Goal: Register for event/course

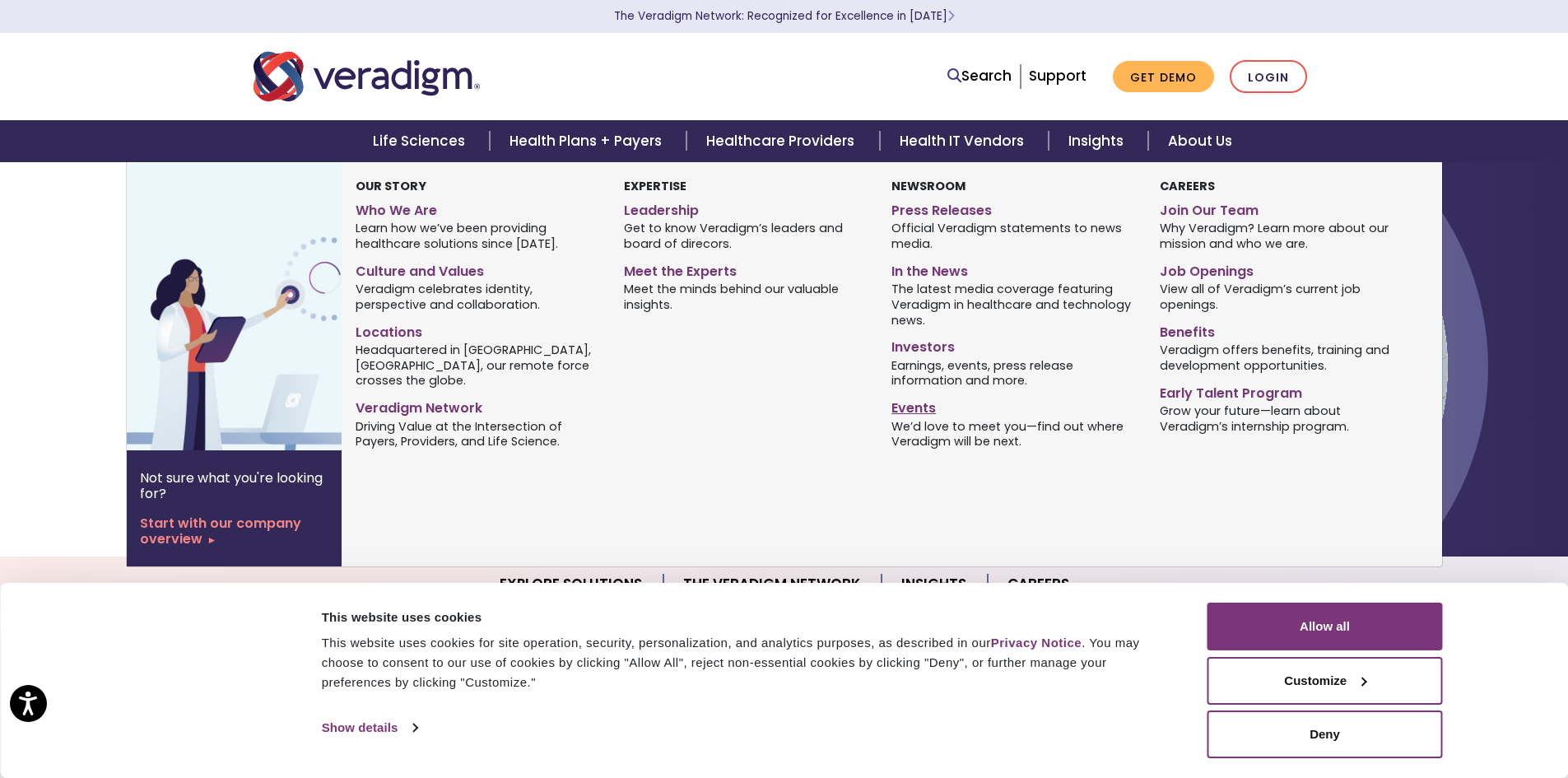
click at [913, 411] on link "Events" at bounding box center [1012, 406] width 243 height 24
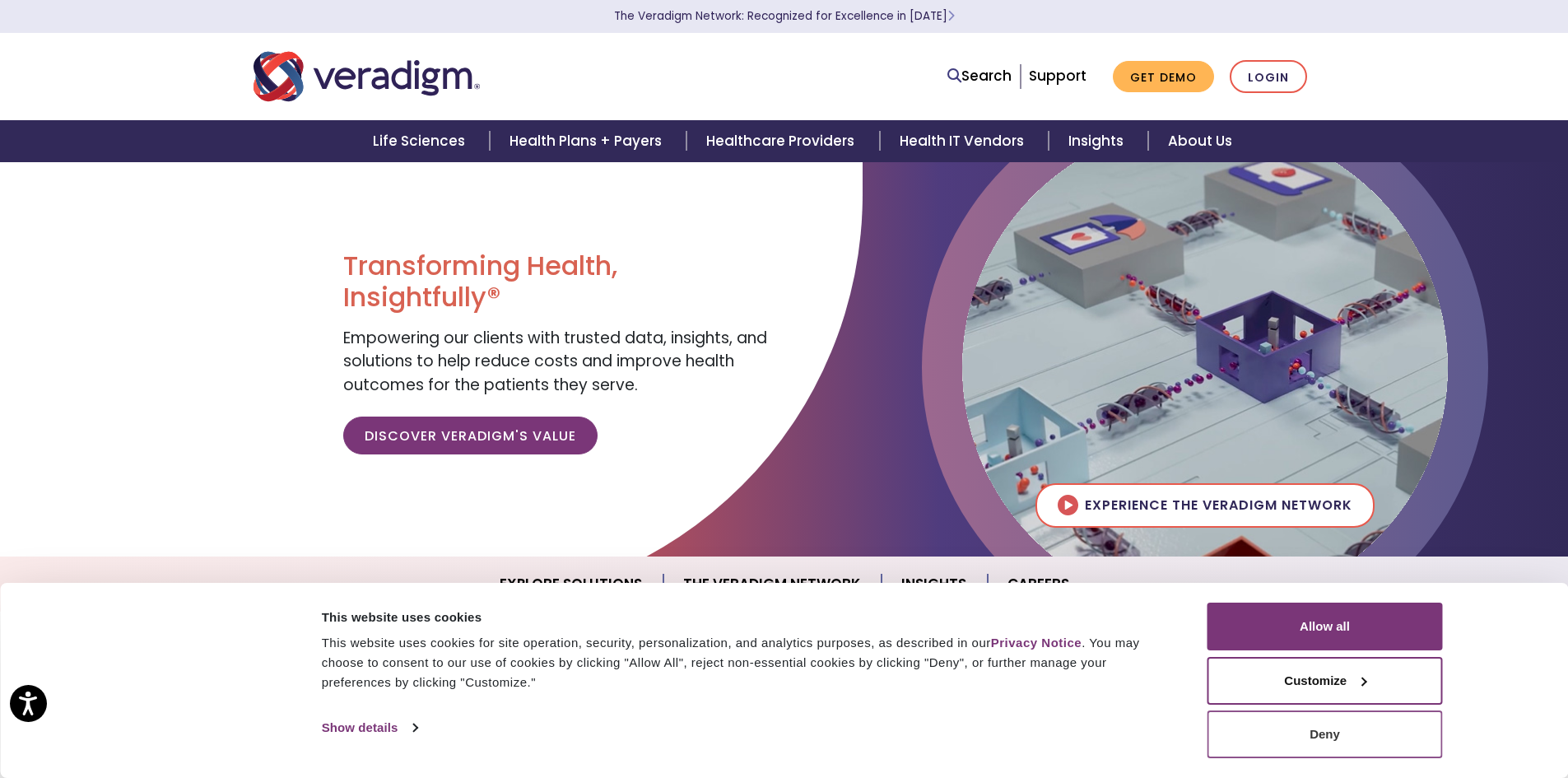
click at [1329, 734] on button "Deny" at bounding box center [1325, 735] width 236 height 48
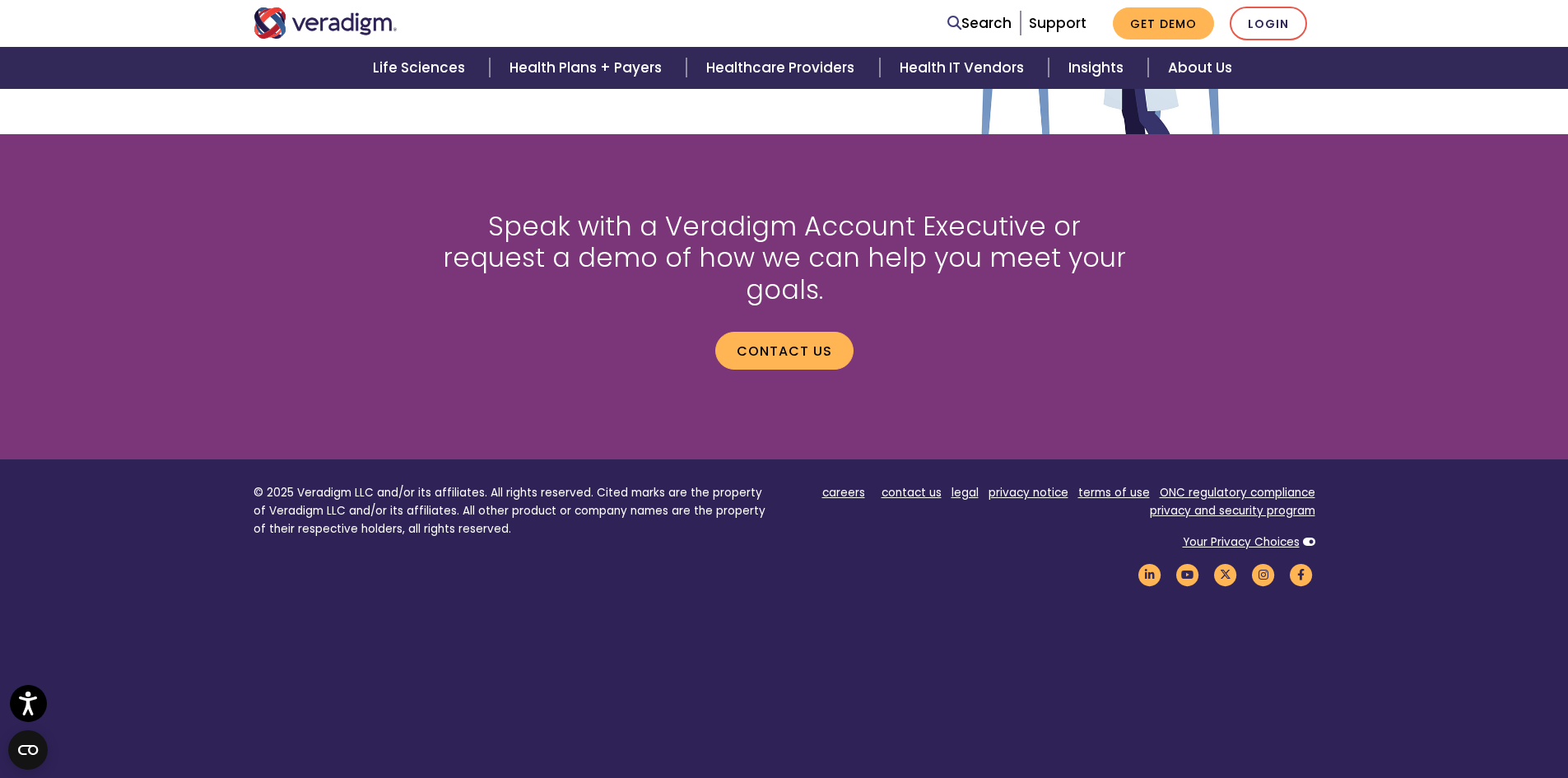
scroll to position [2164, 0]
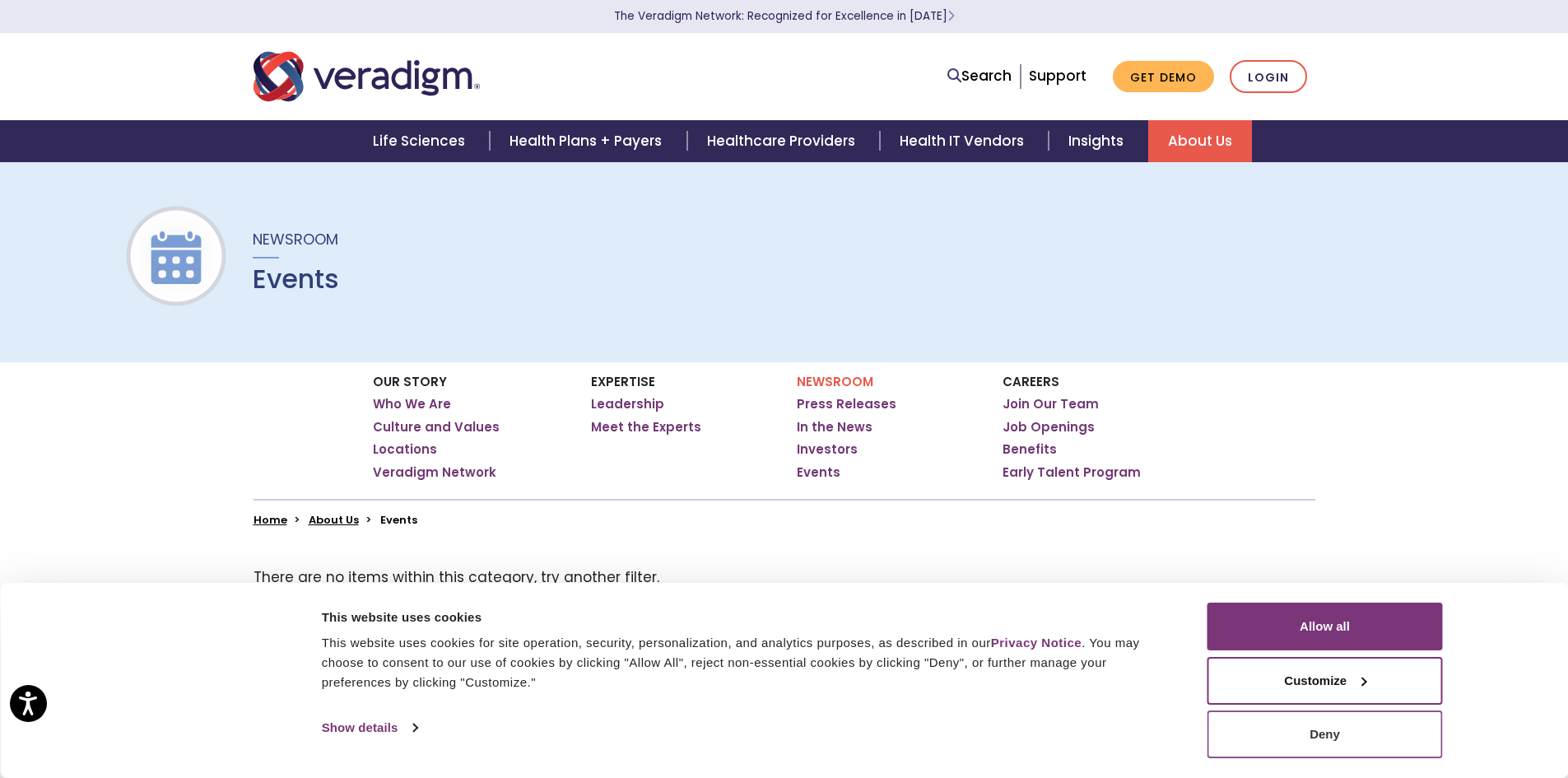
click at [1343, 728] on button "Deny" at bounding box center [1325, 735] width 236 height 48
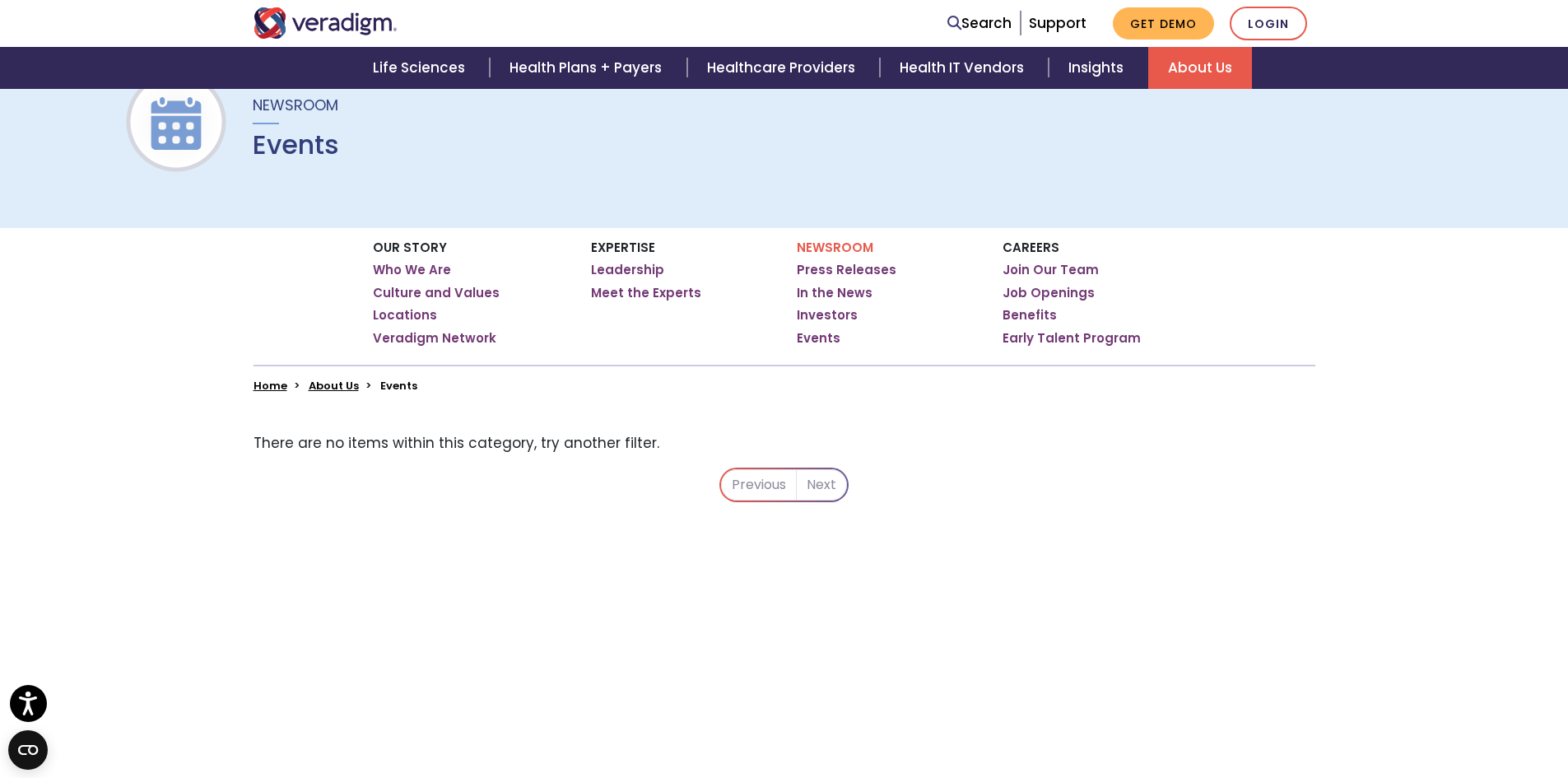
scroll to position [165, 0]
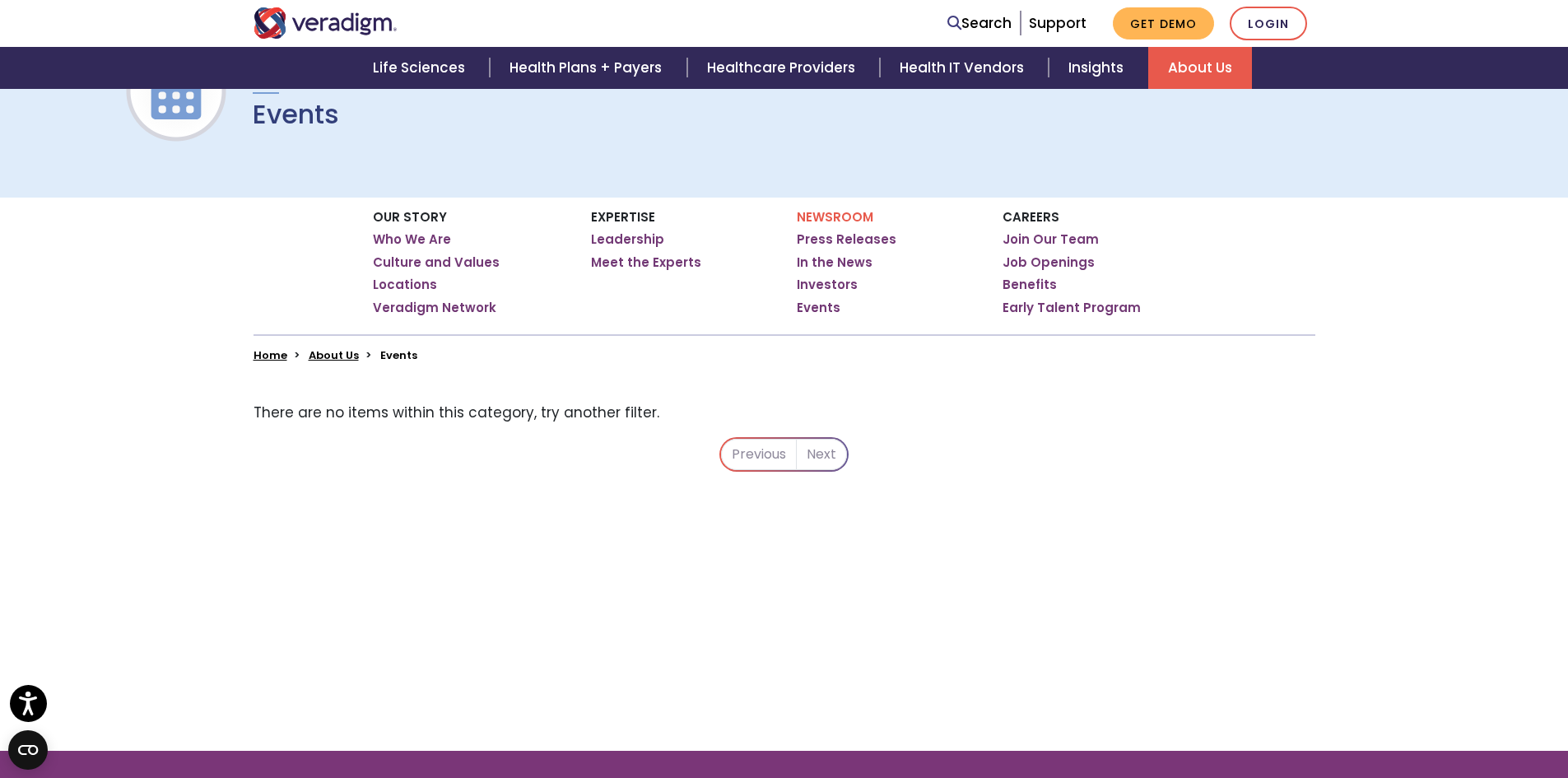
click at [755, 458] on li "Previous" at bounding box center [758, 455] width 76 height 31
click at [823, 462] on li "Next" at bounding box center [822, 455] width 50 height 31
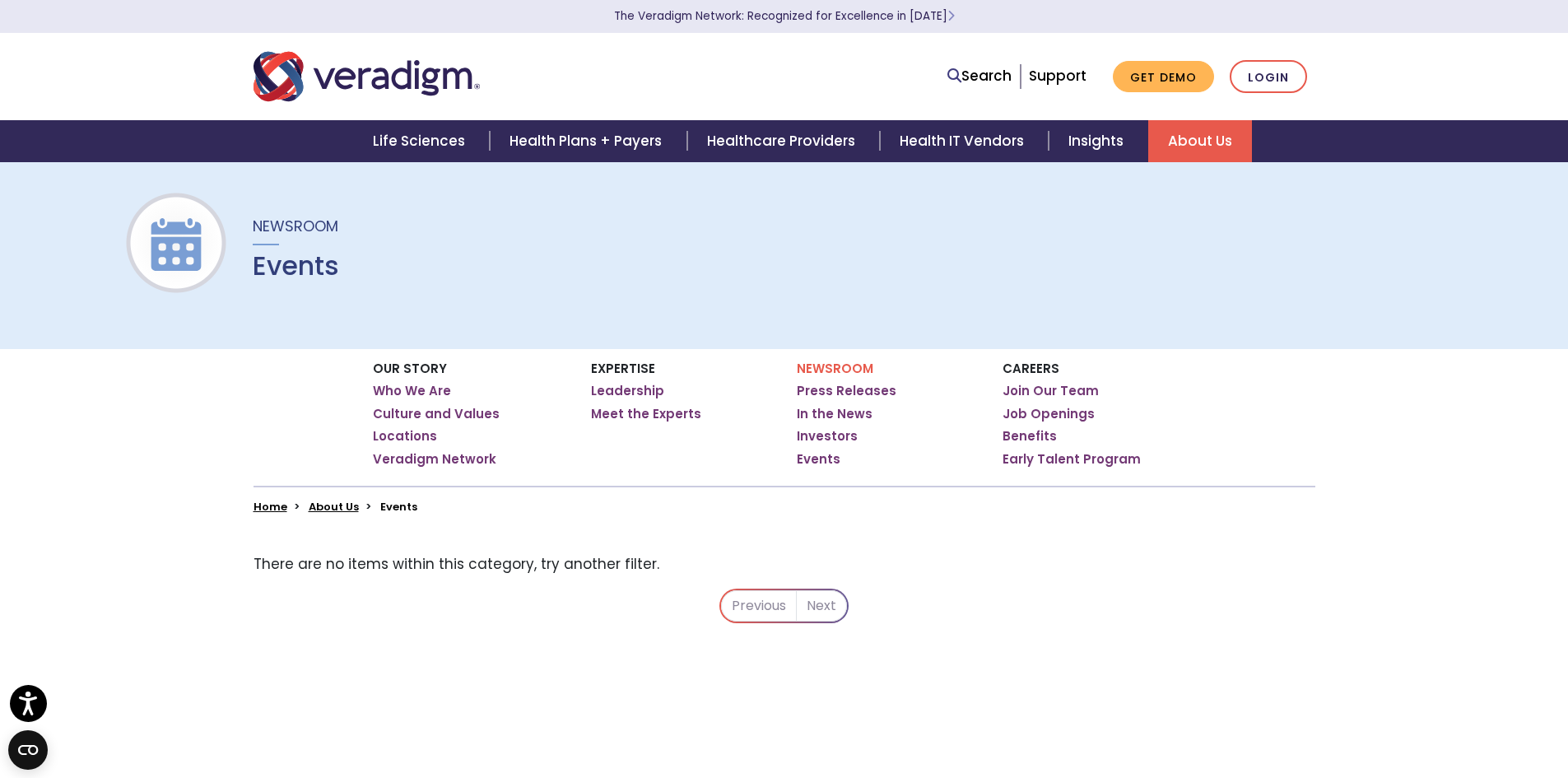
scroll to position [0, 0]
